Goal: Task Accomplishment & Management: Complete application form

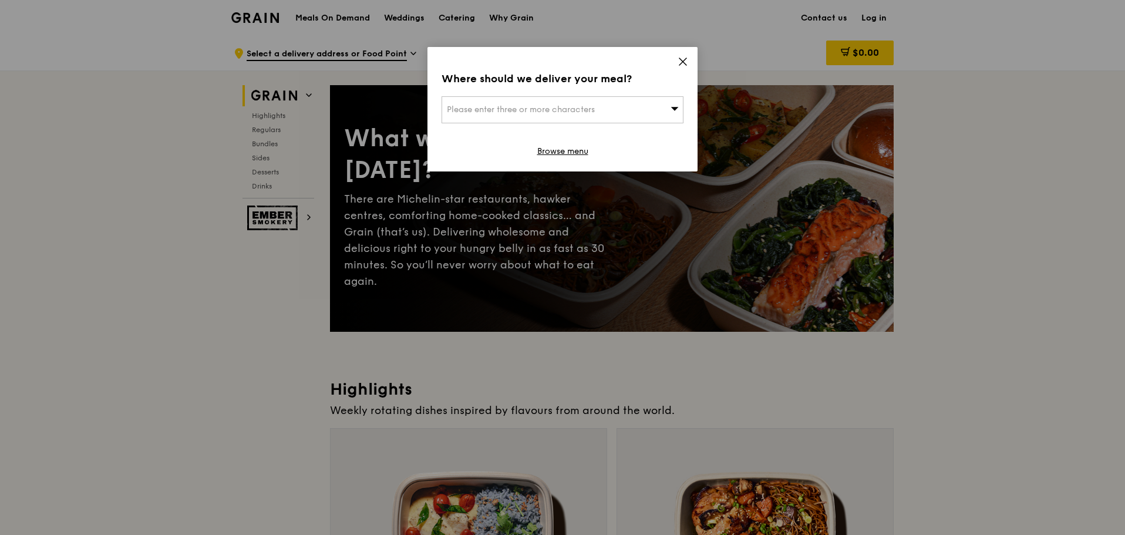
click at [655, 109] on div "Please enter three or more characters" at bounding box center [563, 109] width 242 height 27
click at [526, 119] on input "search" at bounding box center [562, 110] width 241 height 26
click at [685, 63] on icon at bounding box center [682, 61] width 7 height 7
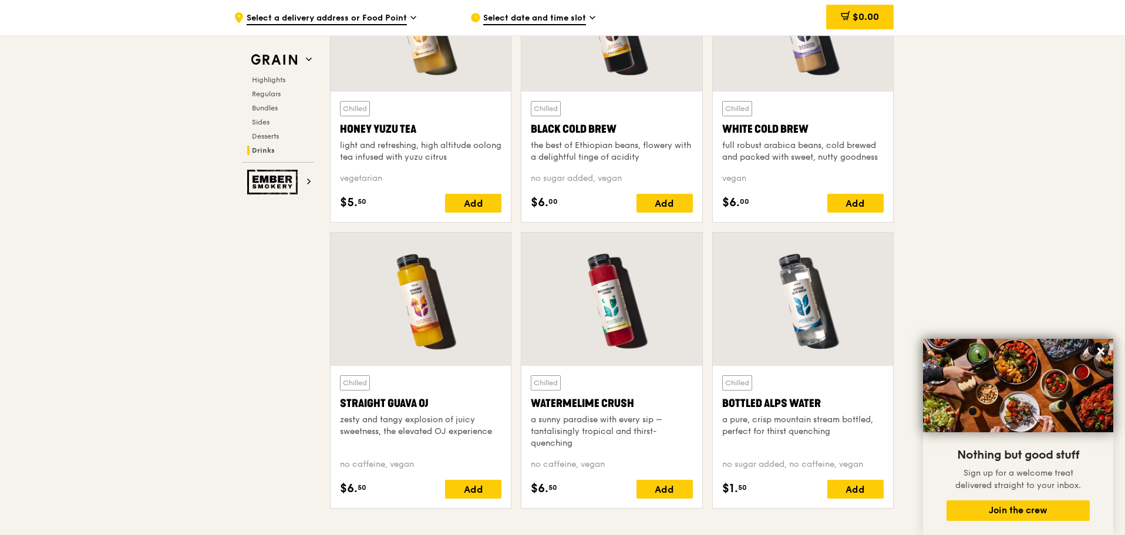
scroll to position [4758, 0]
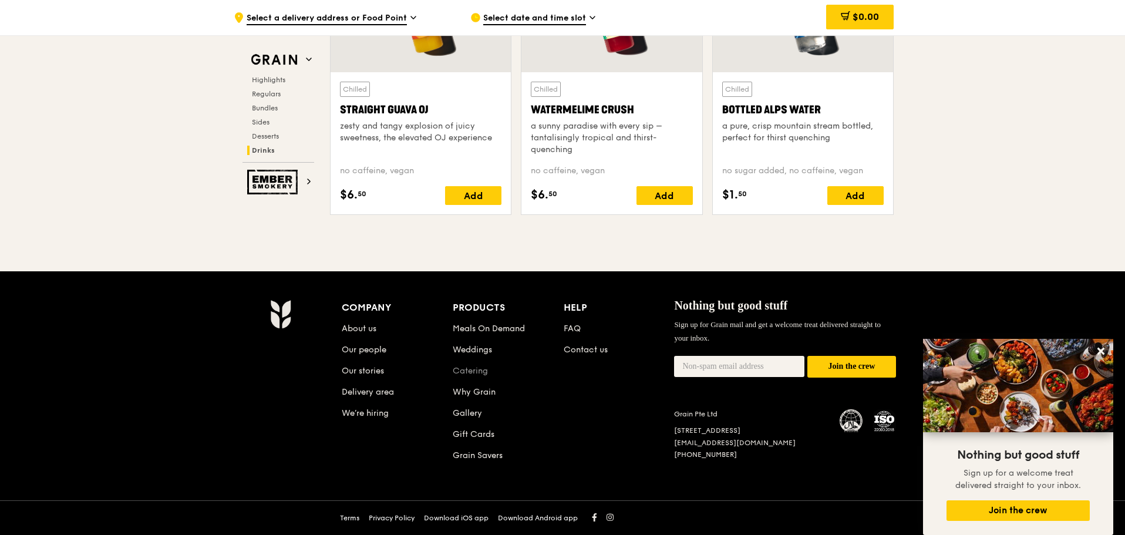
click at [459, 369] on link "Catering" at bounding box center [470, 371] width 35 height 10
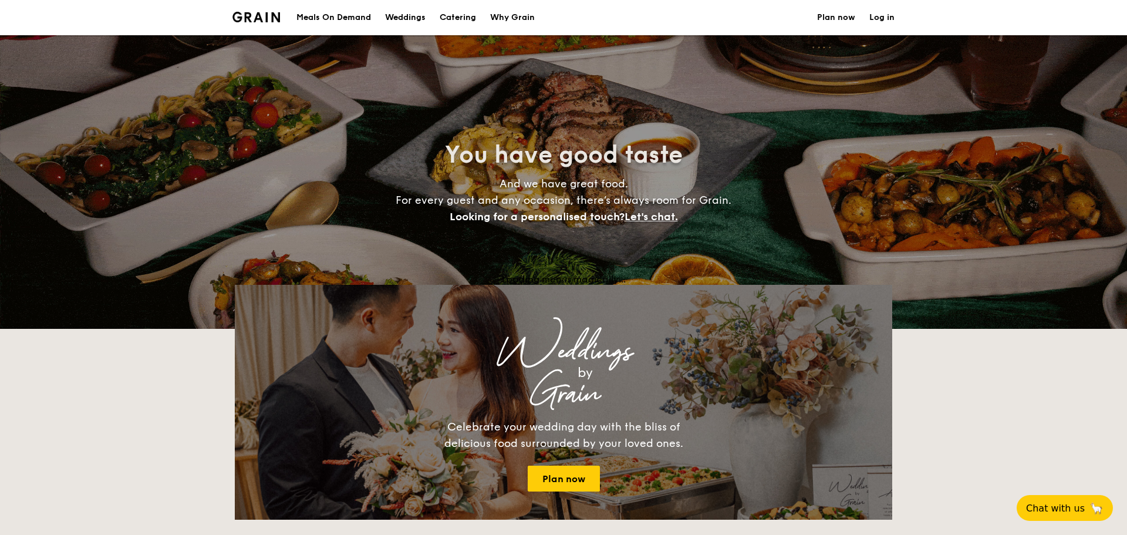
select select
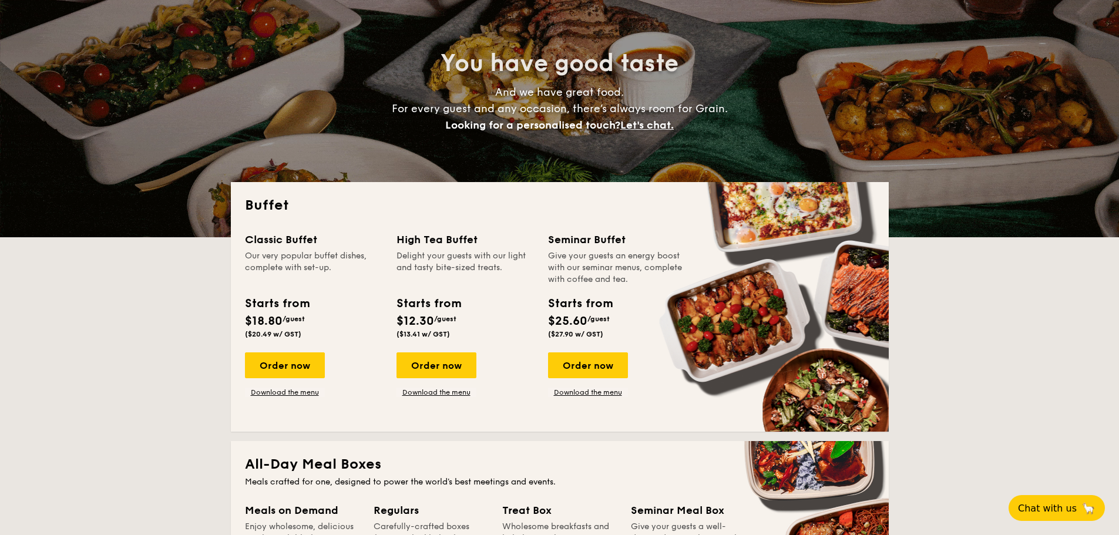
scroll to position [235, 0]
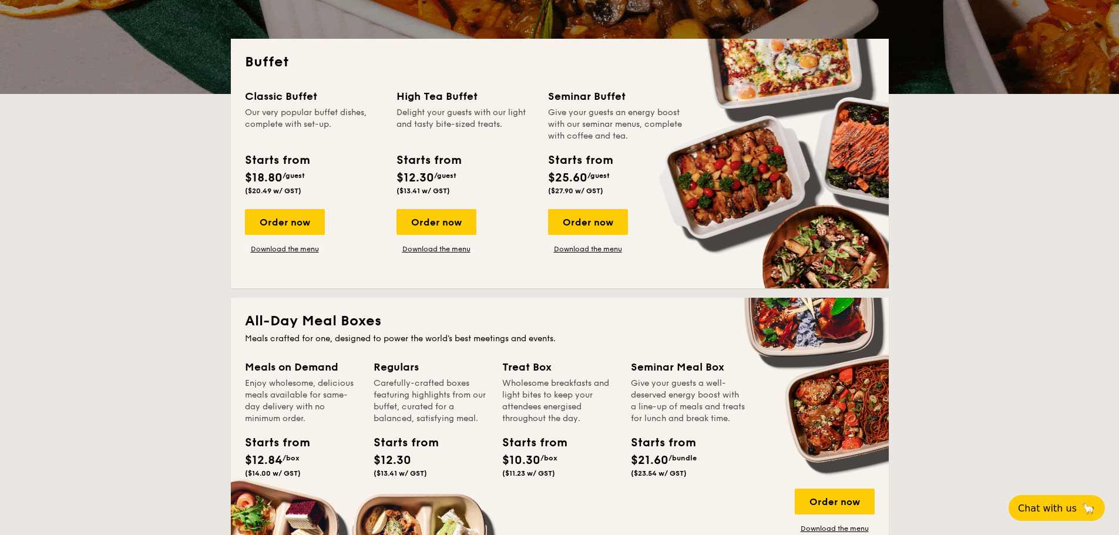
drag, startPoint x: 327, startPoint y: 92, endPoint x: 231, endPoint y: 99, distance: 96.0
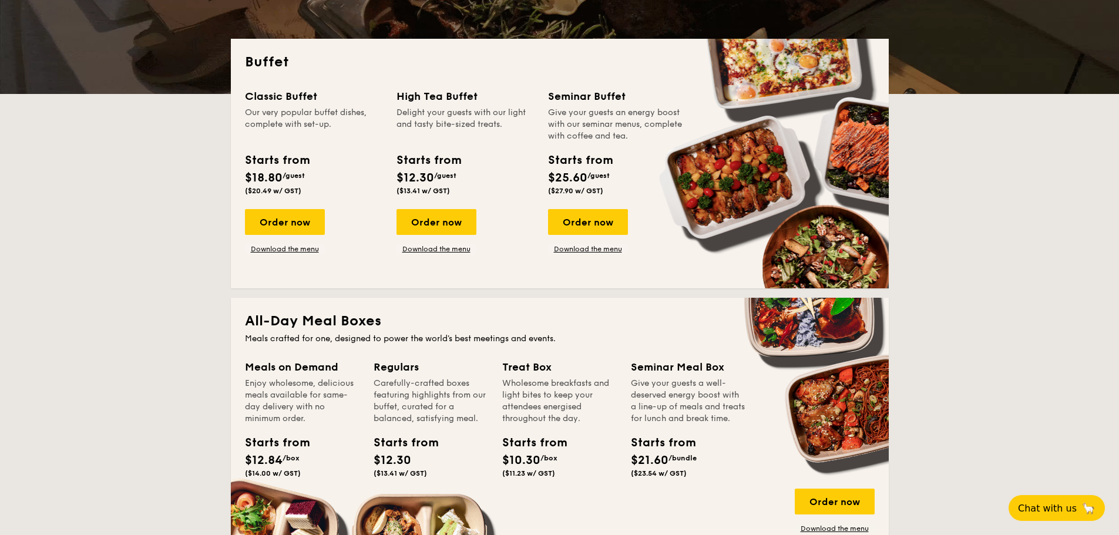
click at [231, 99] on div "Buffet Classic Buffet Our very popular buffet dishes, complete with set-up. Sta…" at bounding box center [560, 164] width 658 height 250
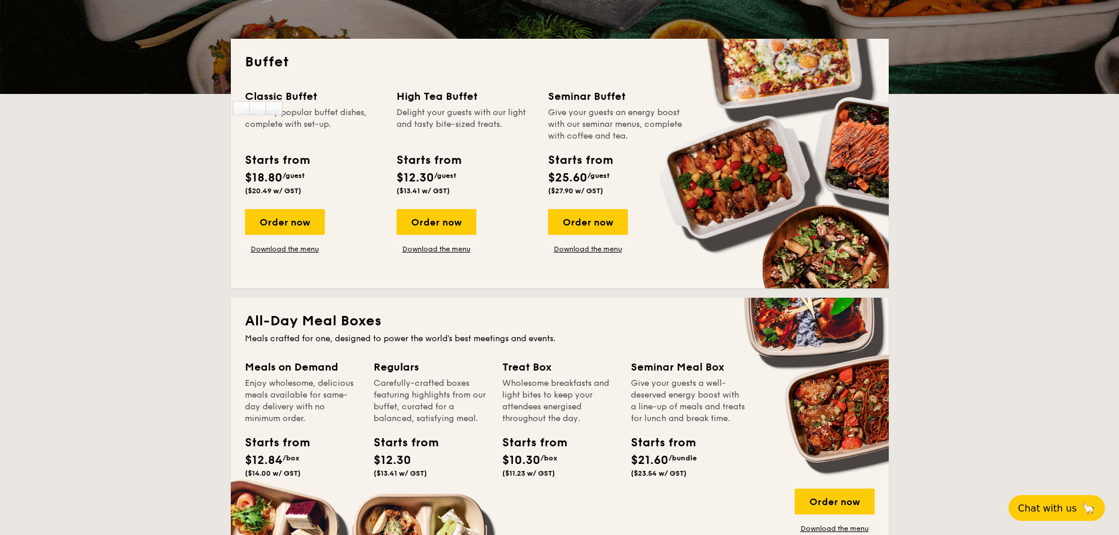
copy div "Classic Buffet"
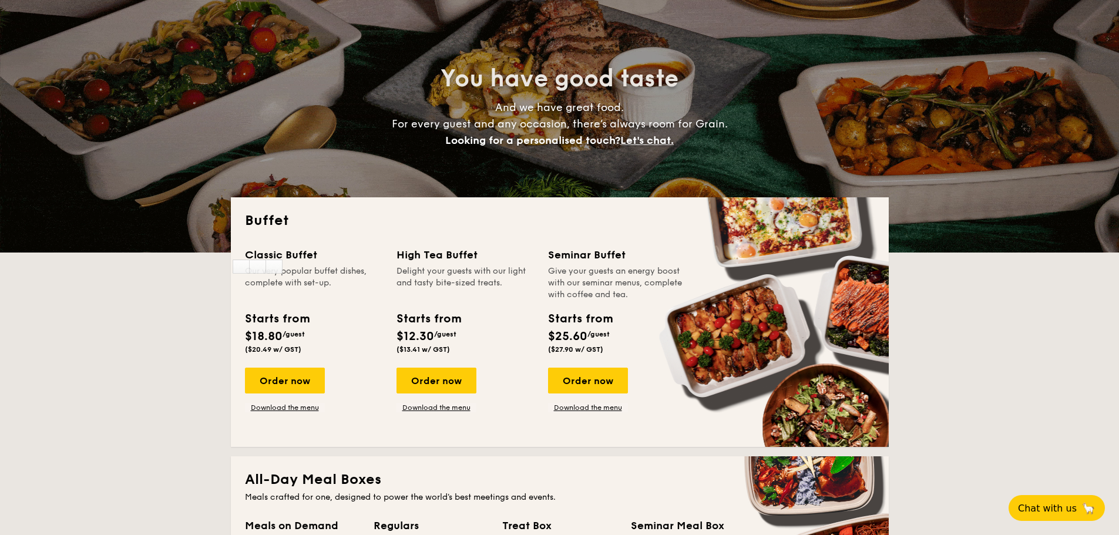
scroll to position [0, 0]
